Goal: Information Seeking & Learning: Find specific fact

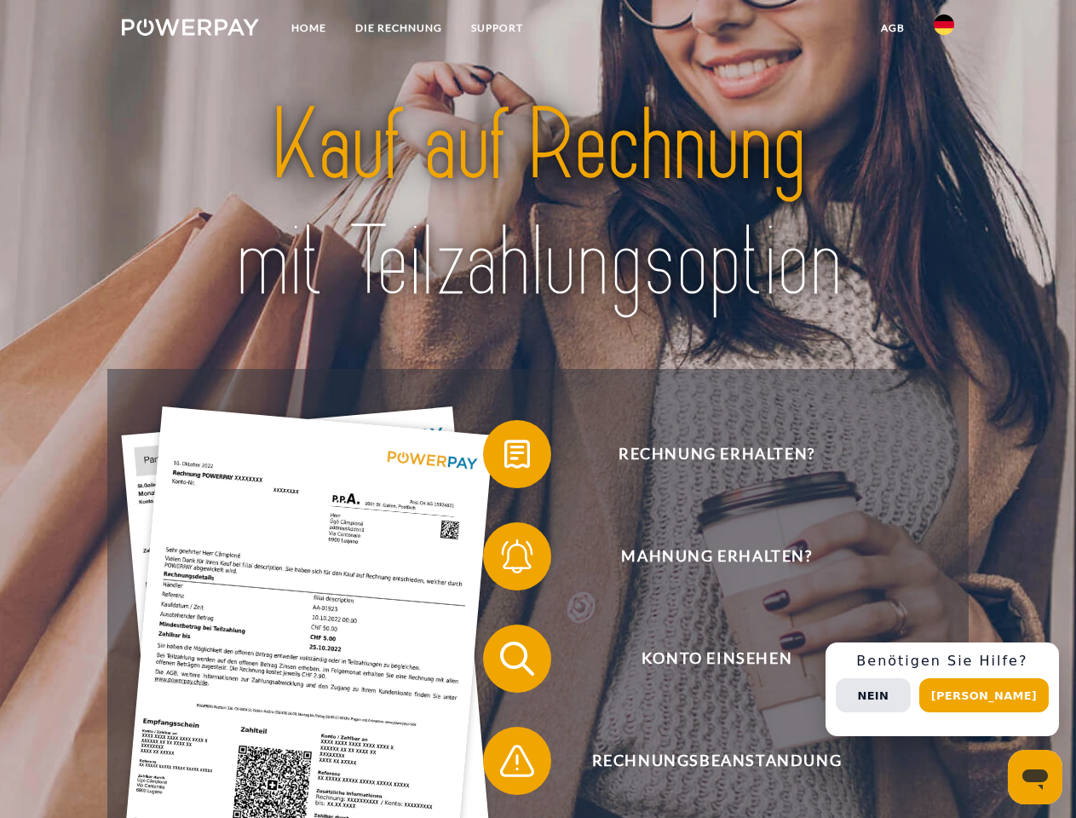
click at [190, 30] on img at bounding box center [190, 27] width 137 height 17
click at [944, 30] on img at bounding box center [944, 24] width 20 height 20
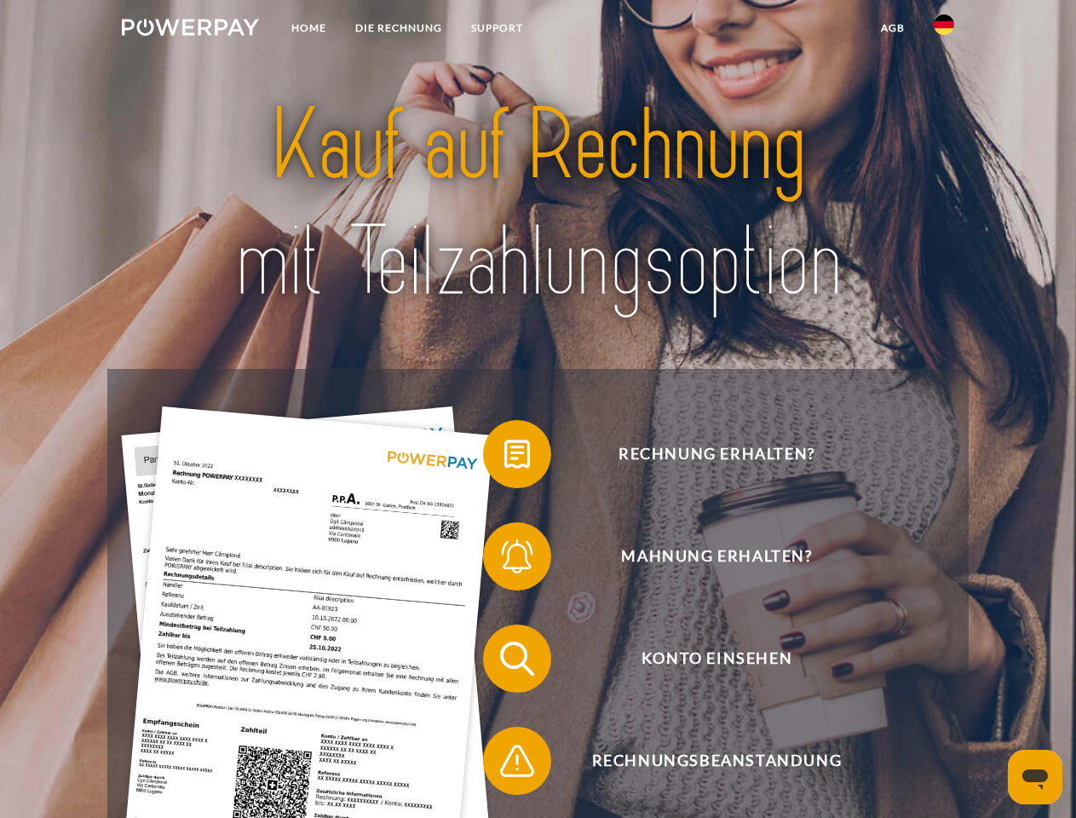
click at [892, 28] on link "agb" at bounding box center [893, 28] width 53 height 31
click at [504, 458] on span at bounding box center [491, 454] width 85 height 85
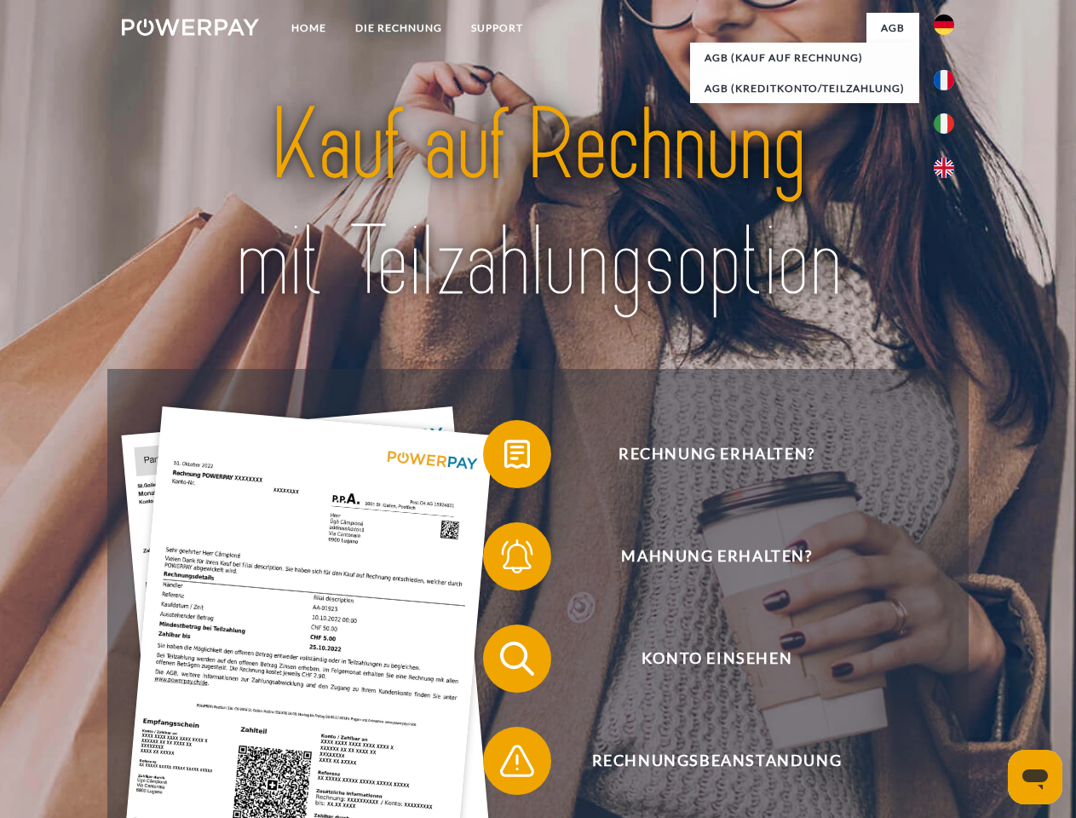
click at [504, 560] on span at bounding box center [491, 556] width 85 height 85
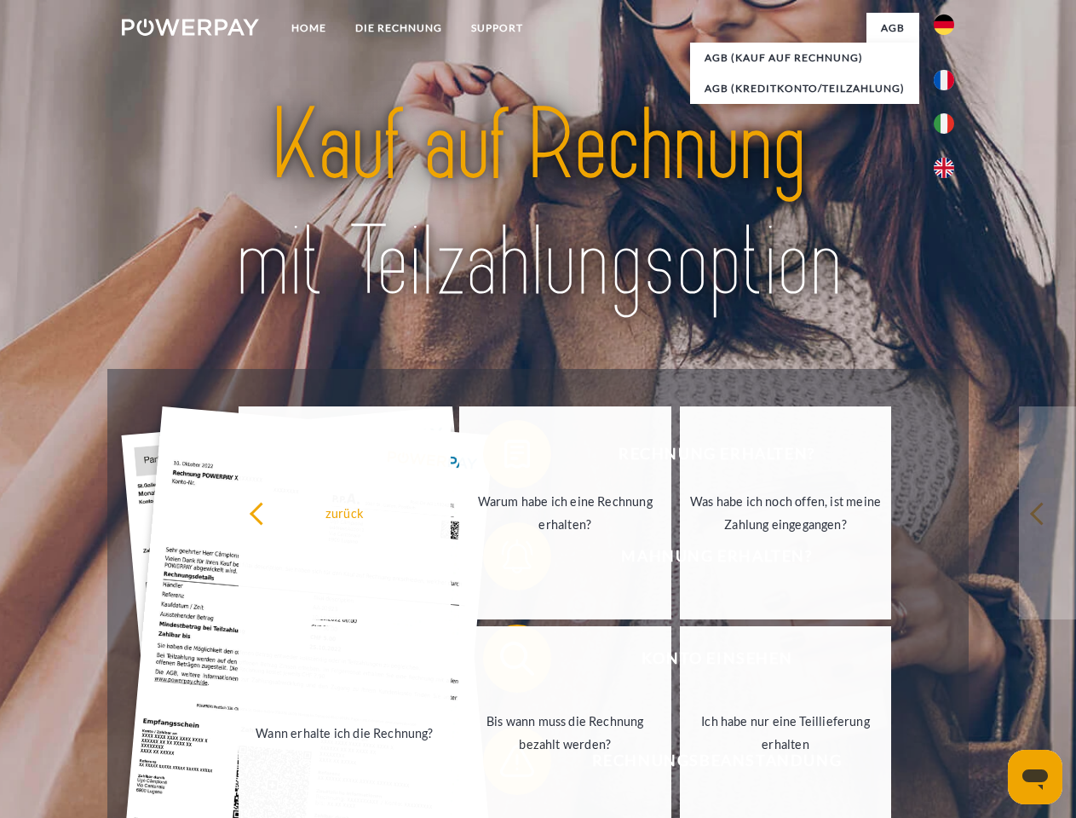
click at [504, 662] on link "Bis wann muss die Rechnung bezahlt werden?" at bounding box center [565, 732] width 212 height 213
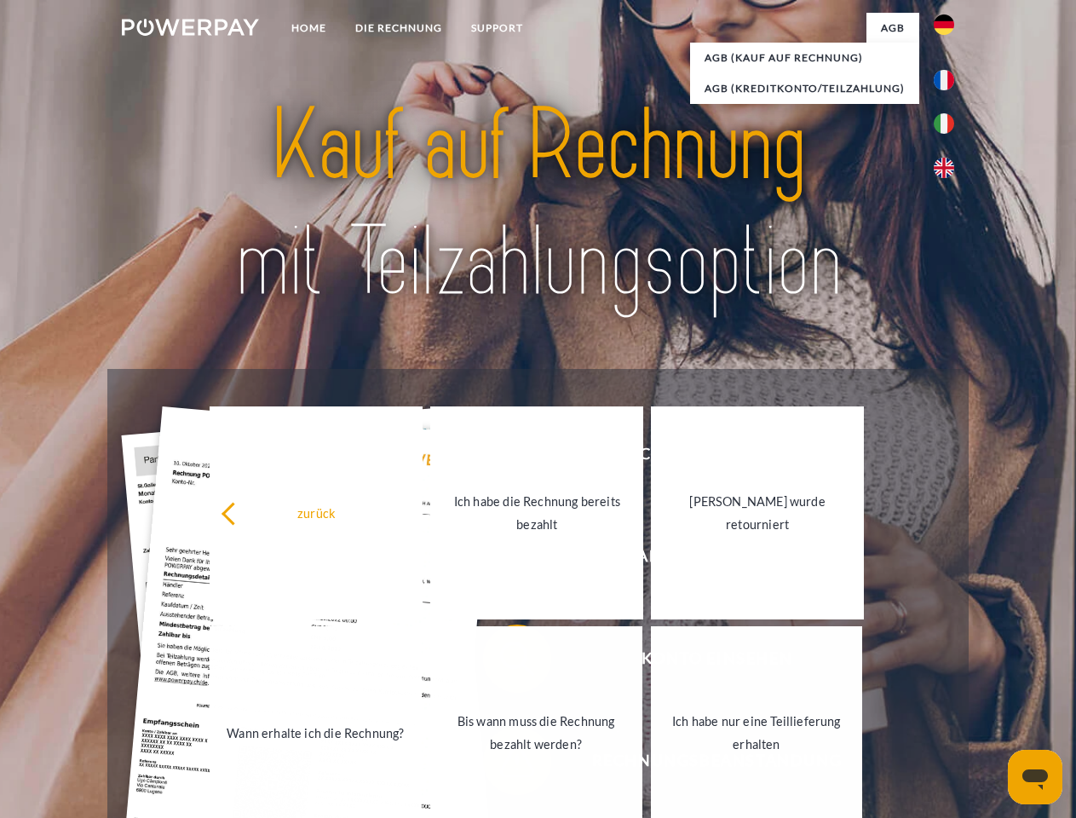
click at [504, 764] on link "Bis wann muss die Rechnung bezahlt werden?" at bounding box center [536, 732] width 212 height 213
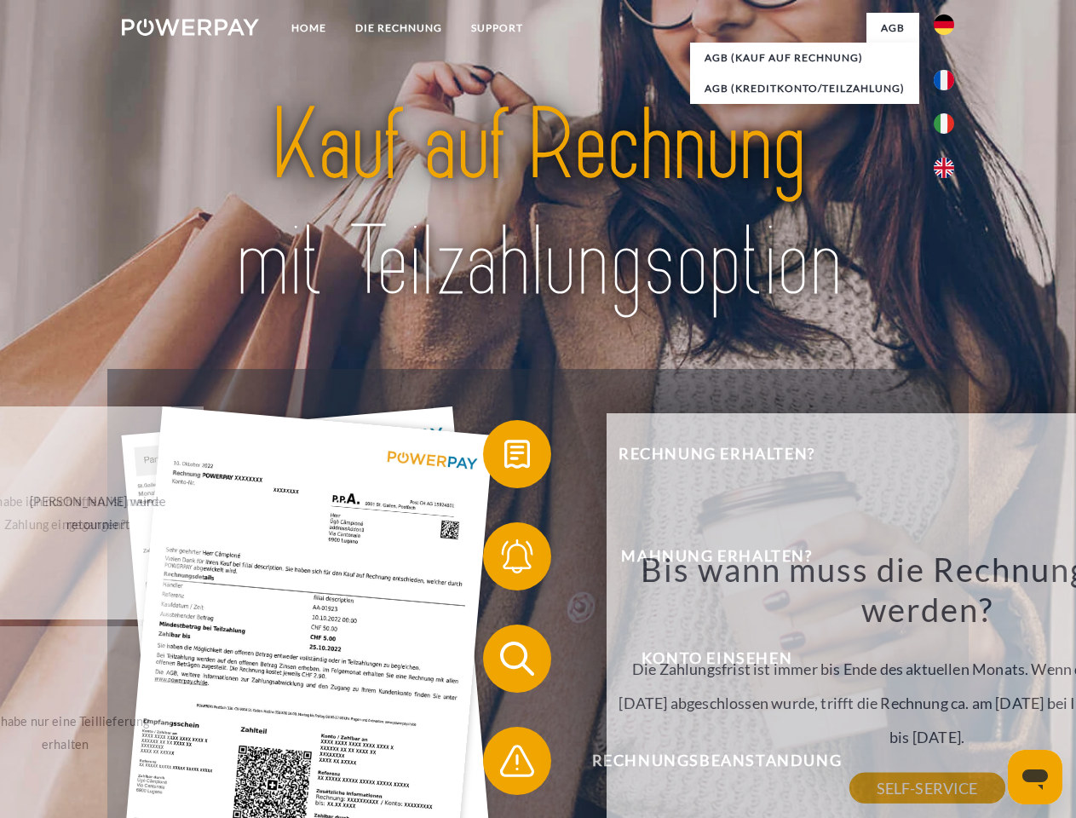
click at [948, 689] on div "Bis wann muss die Rechnung bezahlt werden? Die Zahlungsfrist ist immer bis Ende…" at bounding box center [927, 668] width 622 height 239
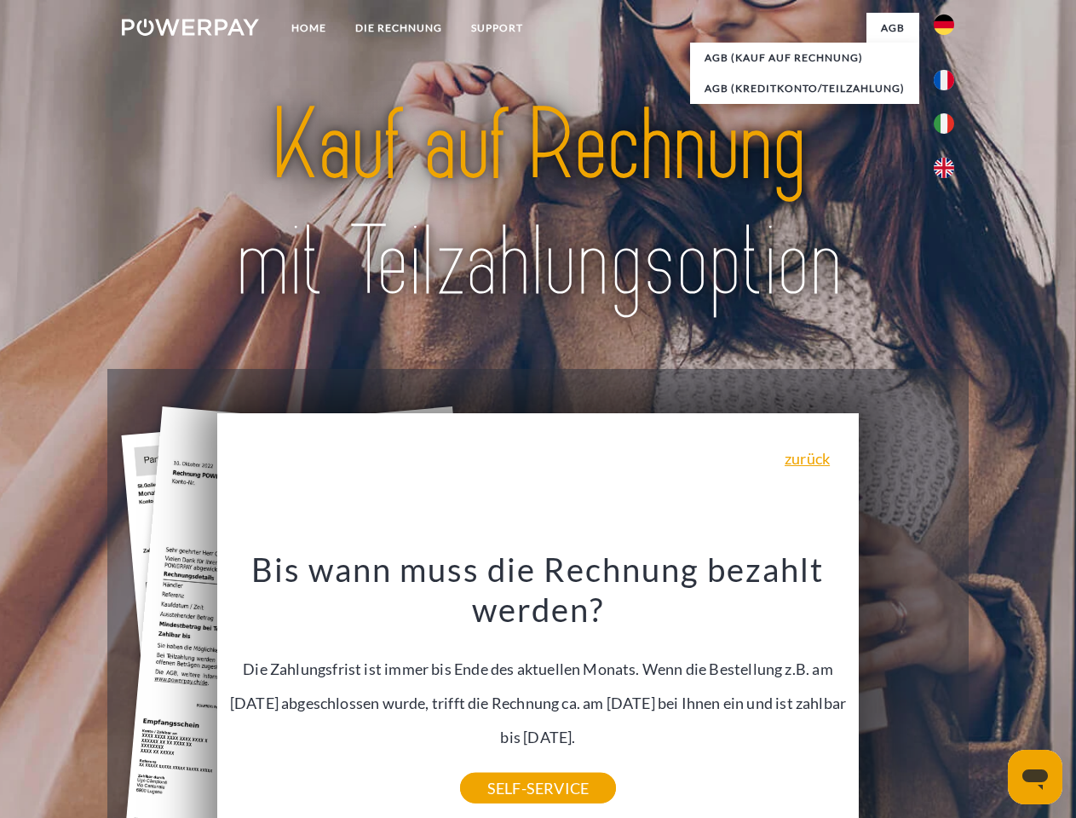
click at [907, 693] on span "Konto einsehen" at bounding box center [717, 659] width 418 height 68
click at [990, 695] on header "Home DIE RECHNUNG SUPPORT" at bounding box center [538, 588] width 1076 height 1177
